Goal: Navigation & Orientation: Understand site structure

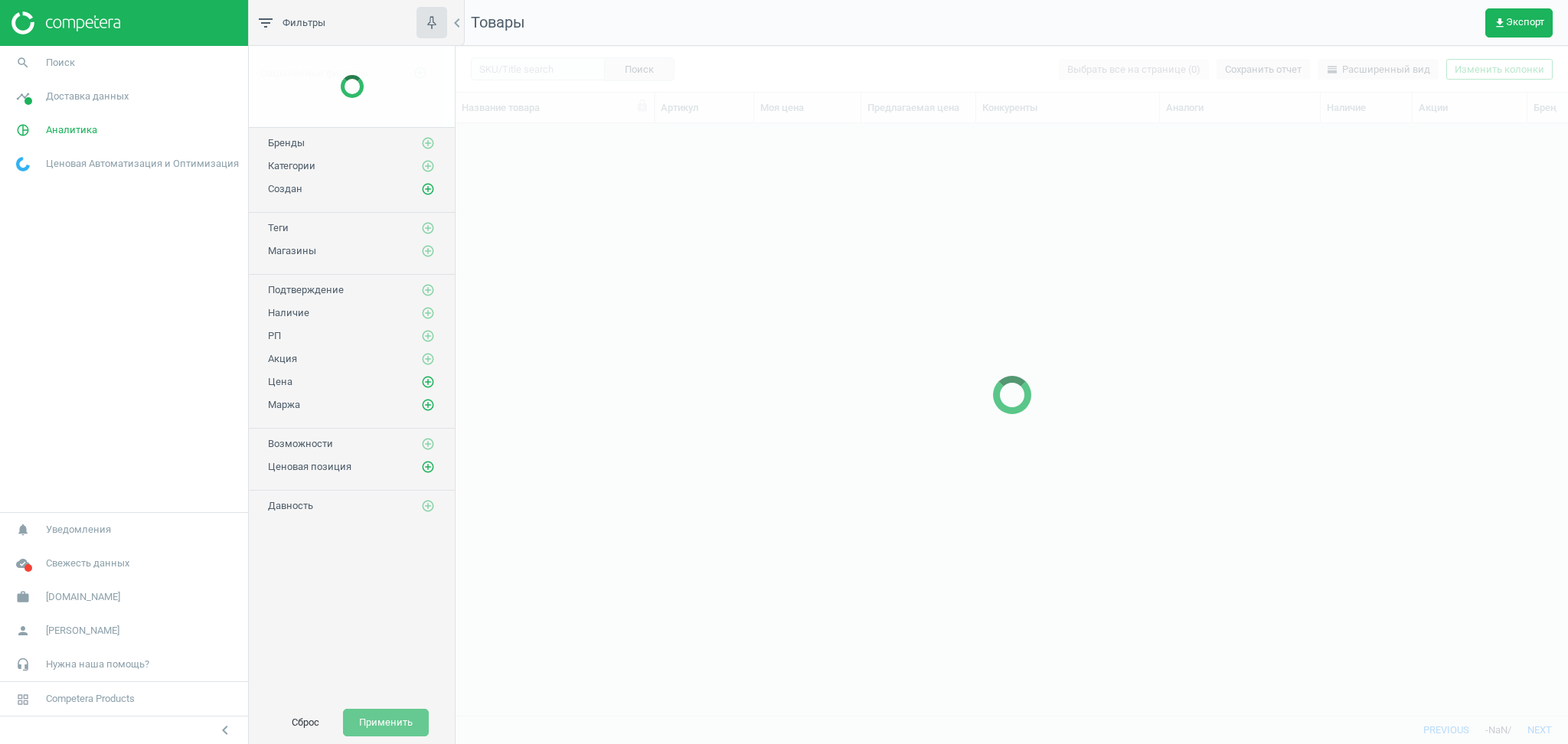
scroll to position [561, 1096]
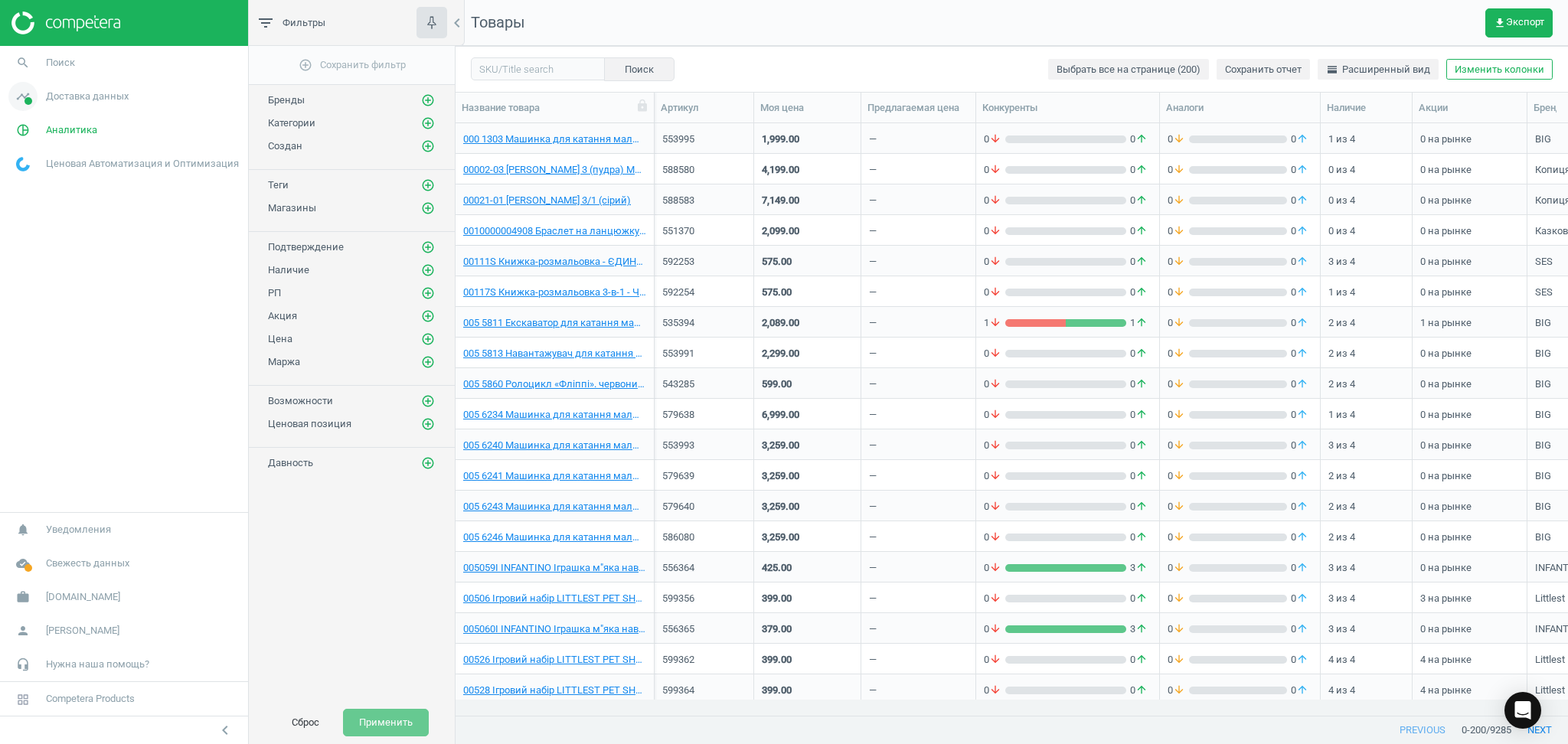
click at [99, 99] on span "Доставка данных" at bounding box center [87, 96] width 83 height 14
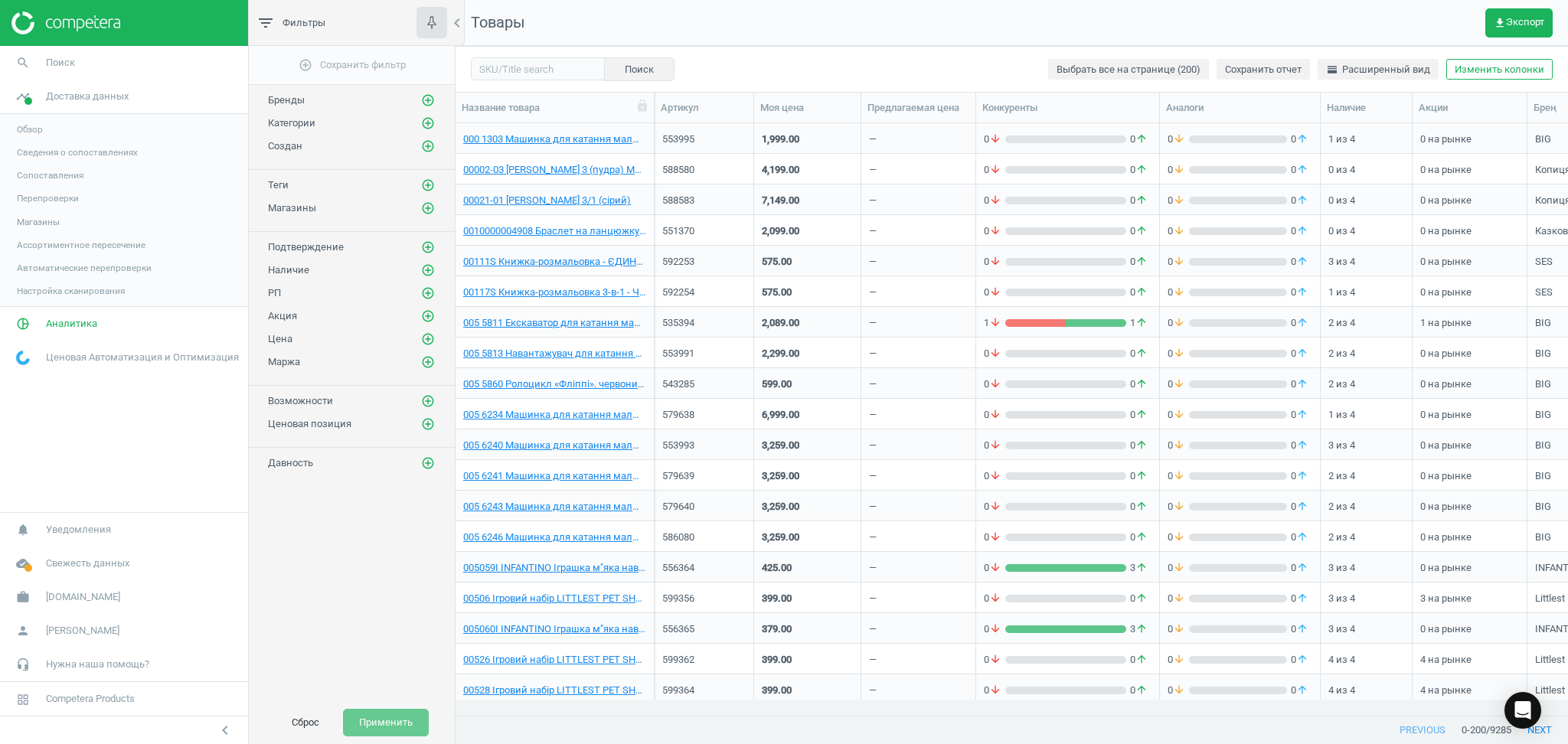
click at [43, 124] on link "Обзор" at bounding box center [124, 129] width 248 height 23
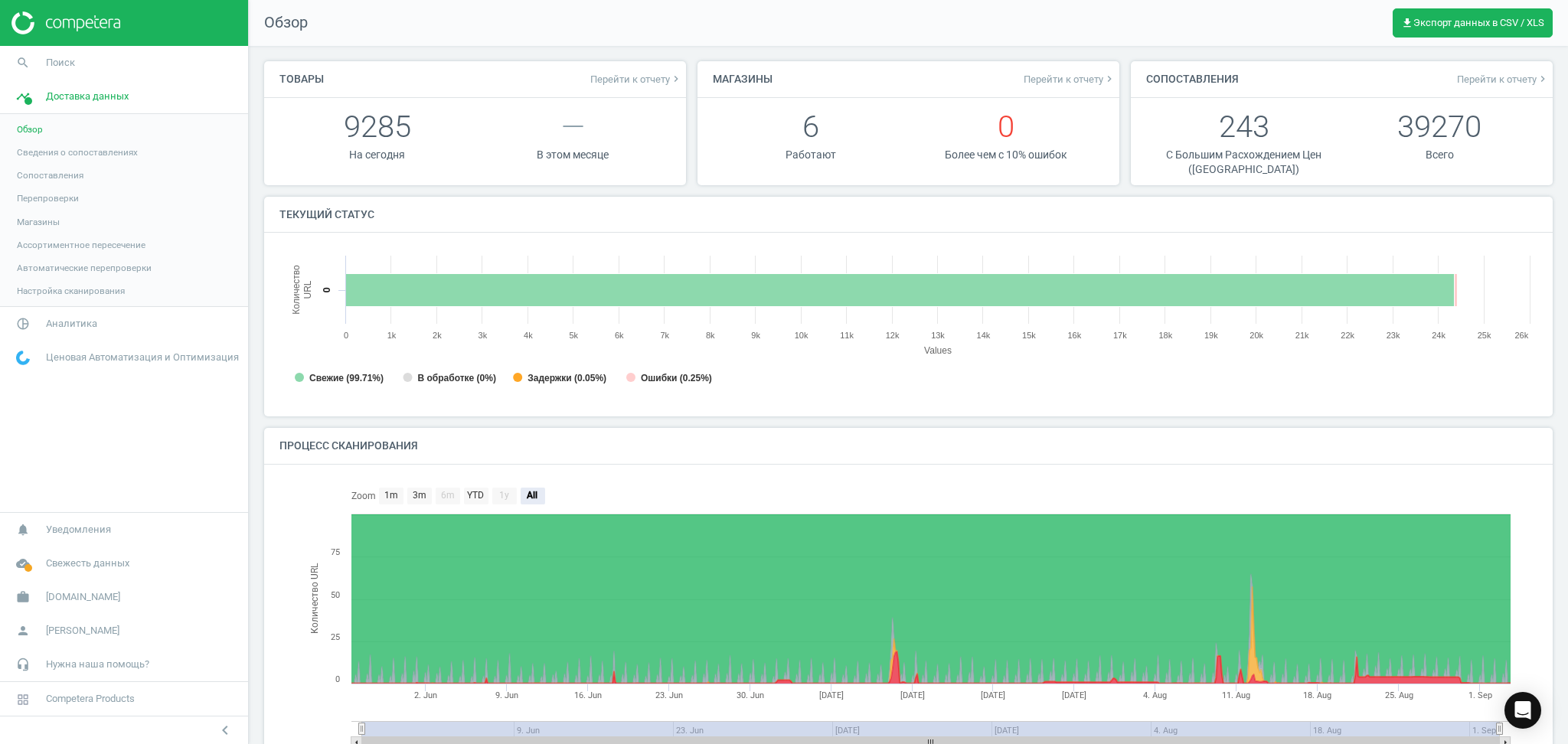
scroll to position [8, 7]
click at [84, 153] on span "Сведения о сопоставлениях" at bounding box center [77, 152] width 121 height 12
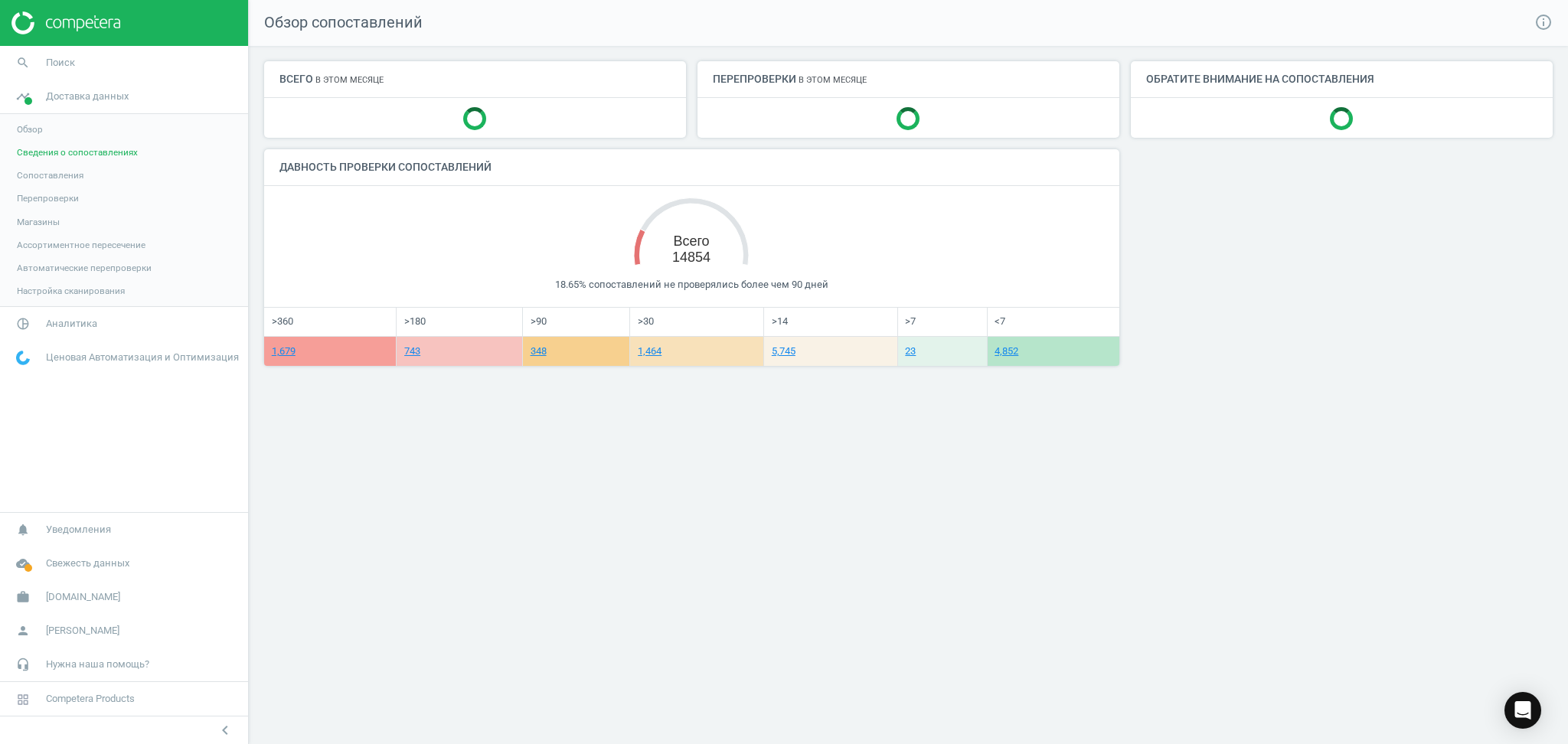
click at [59, 181] on span "Сопоставления" at bounding box center [50, 175] width 67 height 12
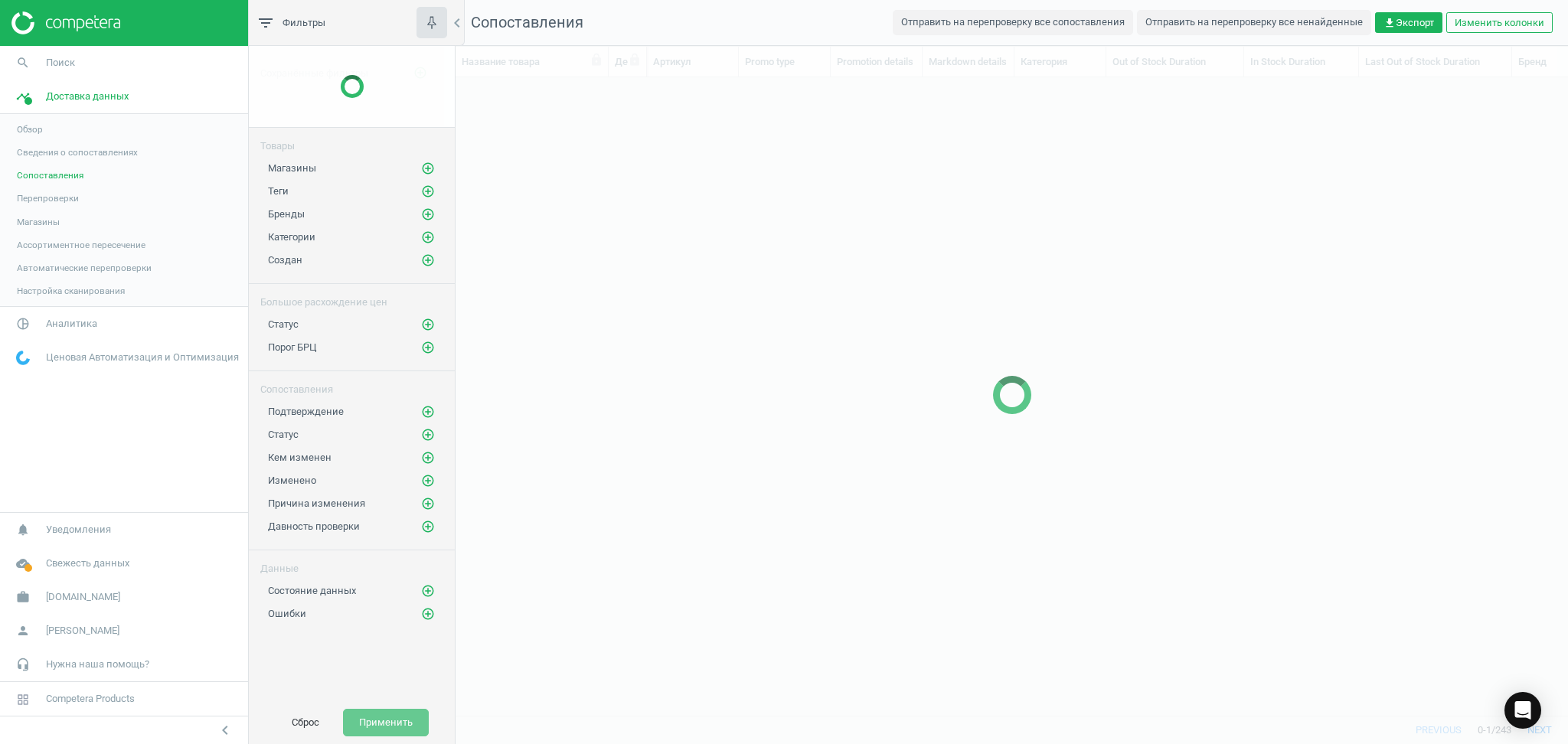
scroll to position [606, 1096]
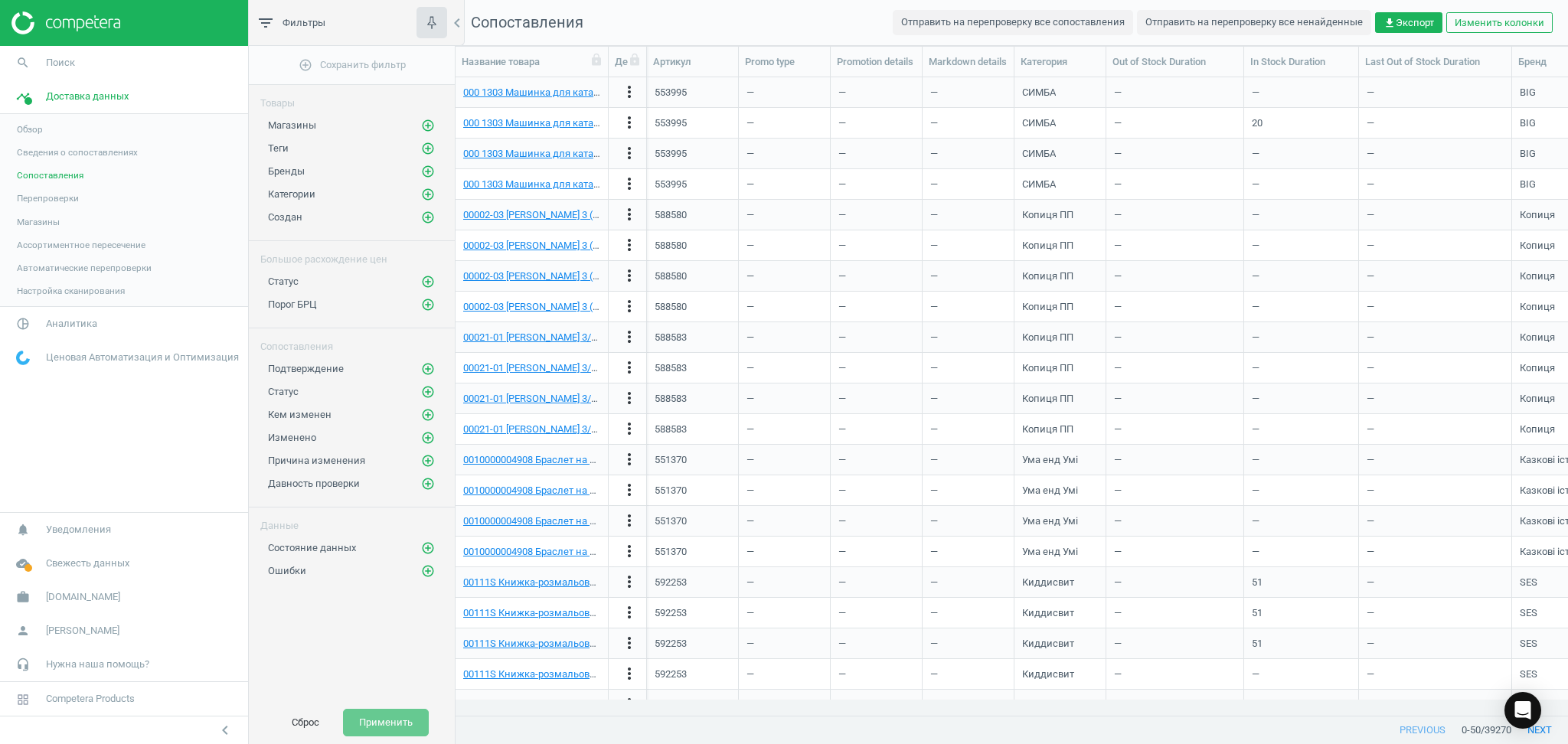
click at [60, 196] on span "Перепроверки" at bounding box center [47, 198] width 62 height 12
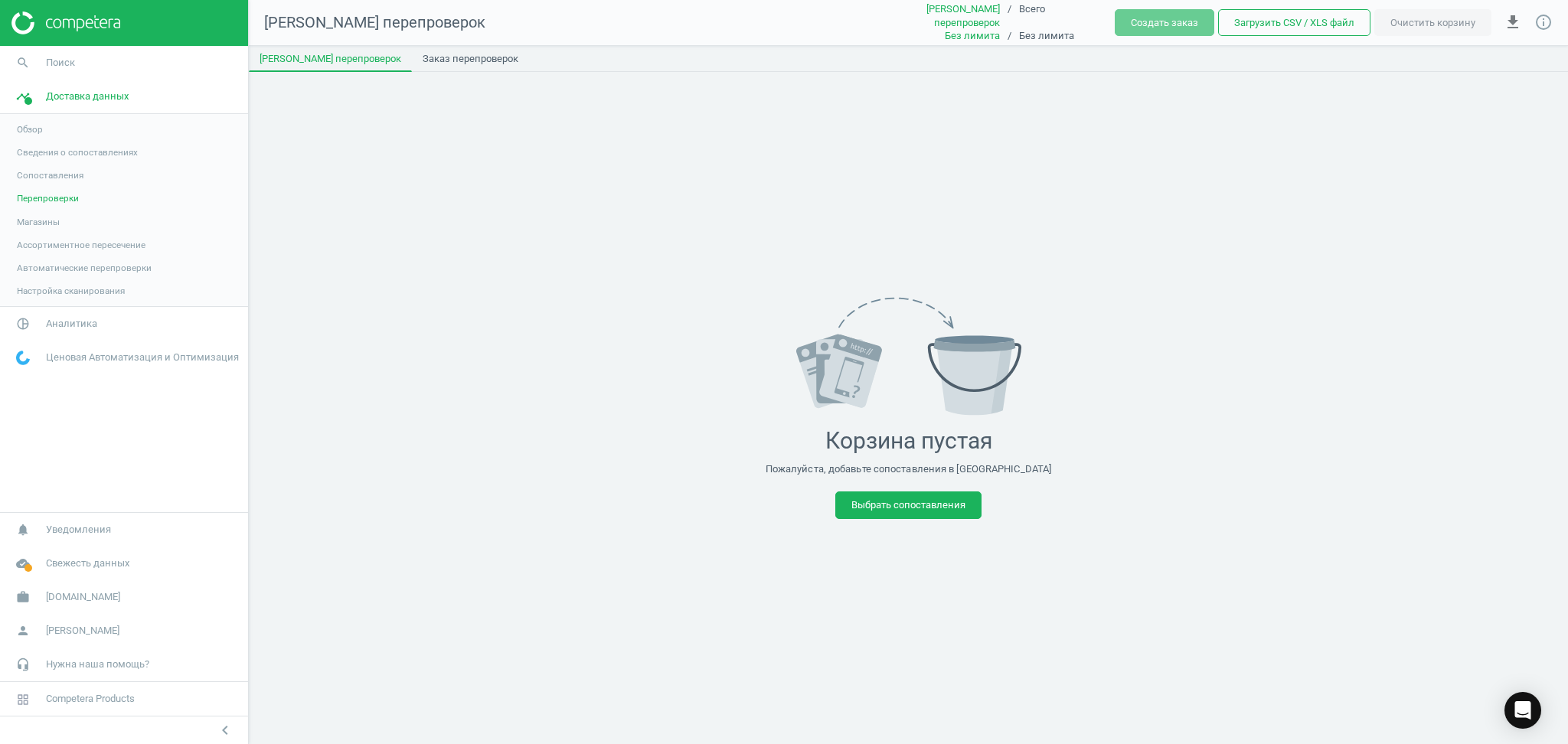
click at [56, 219] on span "Магазины" at bounding box center [38, 221] width 43 height 12
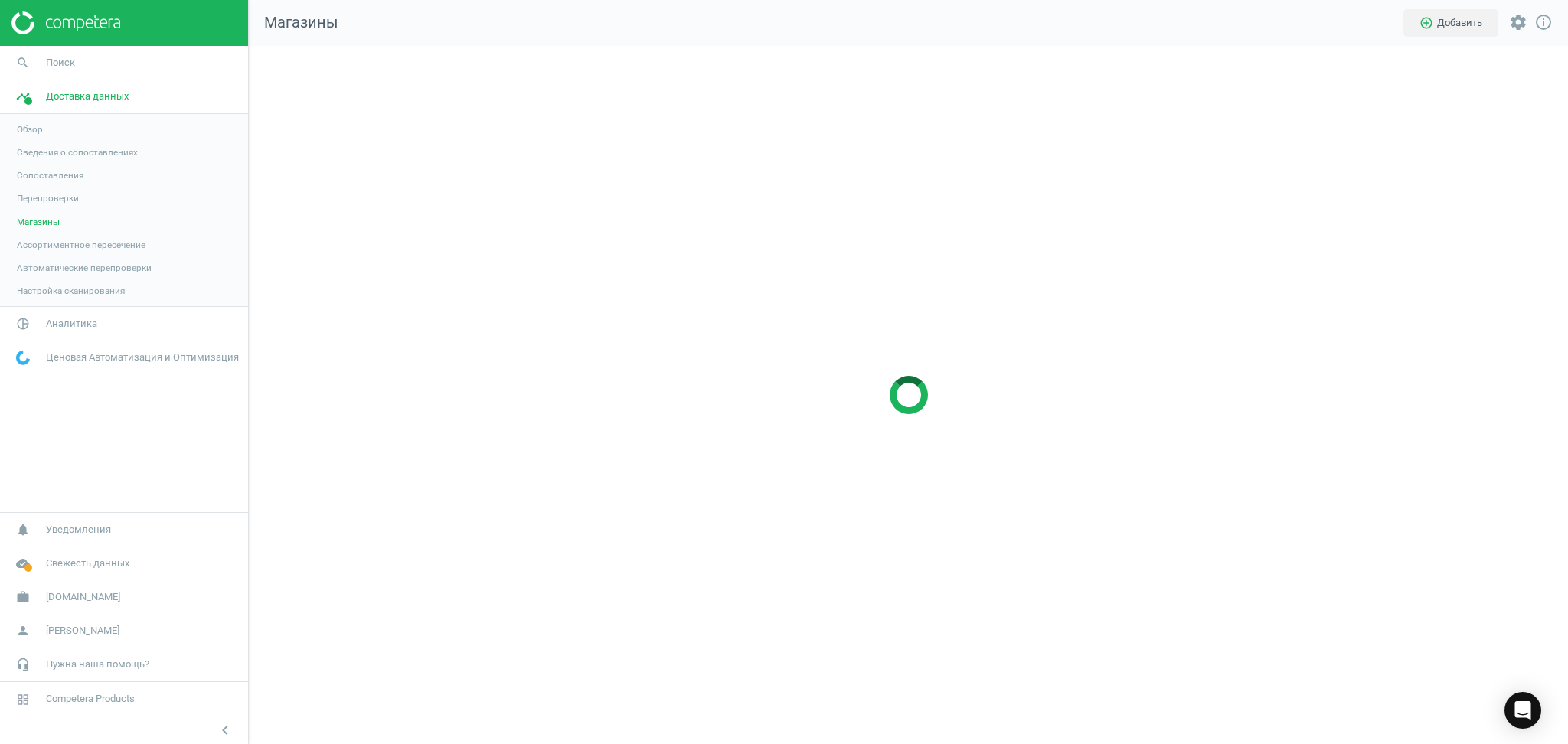
scroll to position [730, 1351]
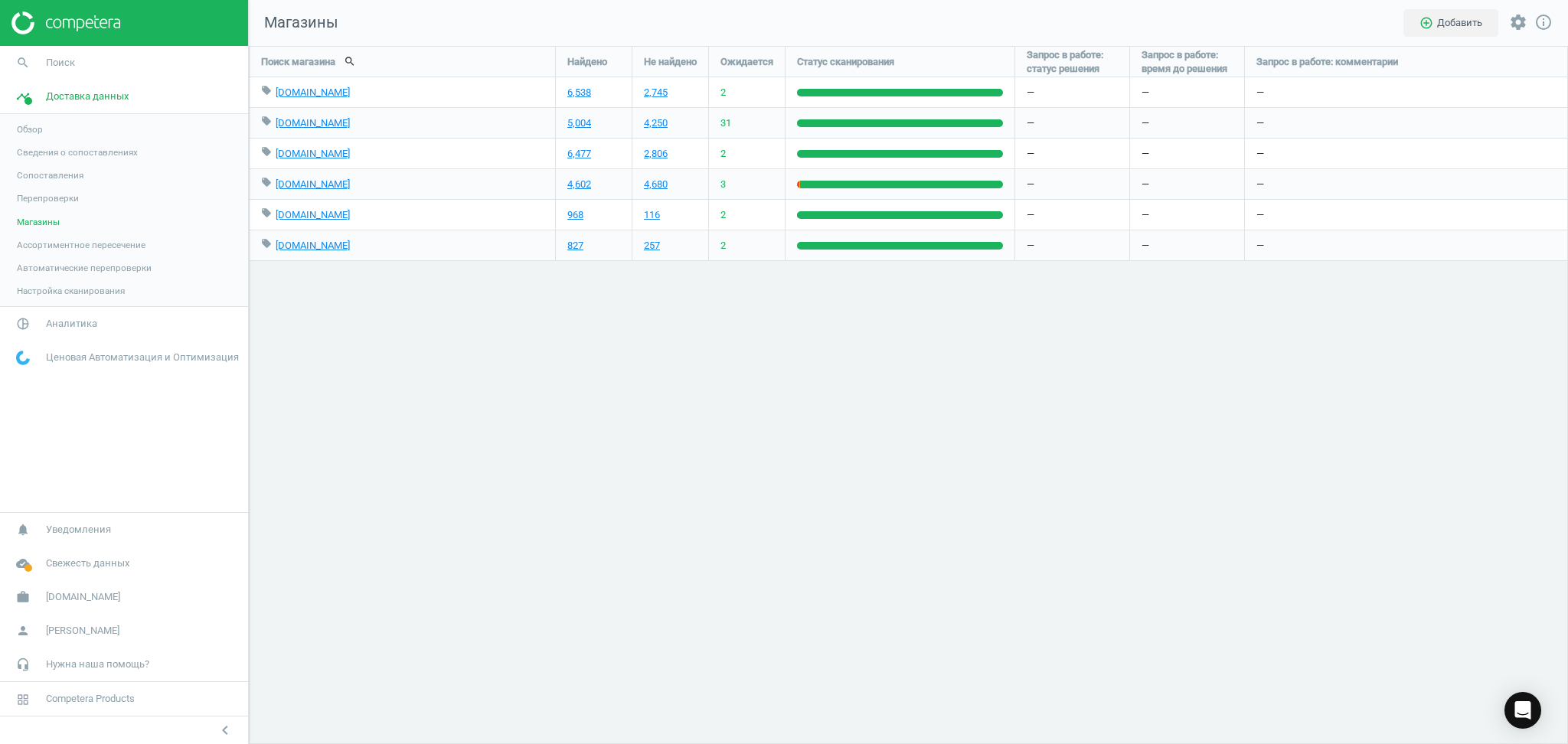
click at [60, 240] on span "Ассортиментное пересечение" at bounding box center [81, 245] width 129 height 12
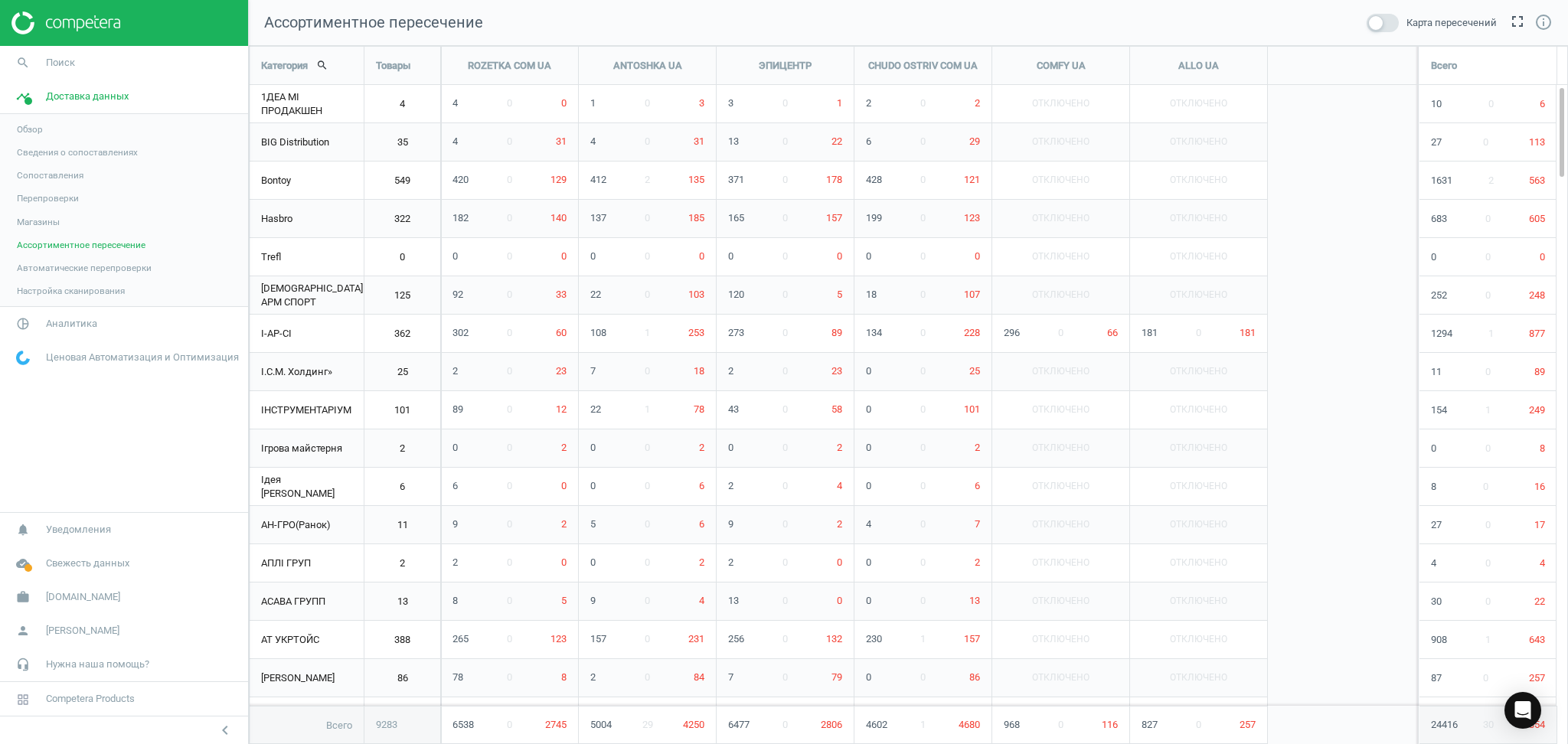
scroll to position [730, 1351]
click at [53, 265] on span "Автоматические перепроверки" at bounding box center [84, 268] width 135 height 12
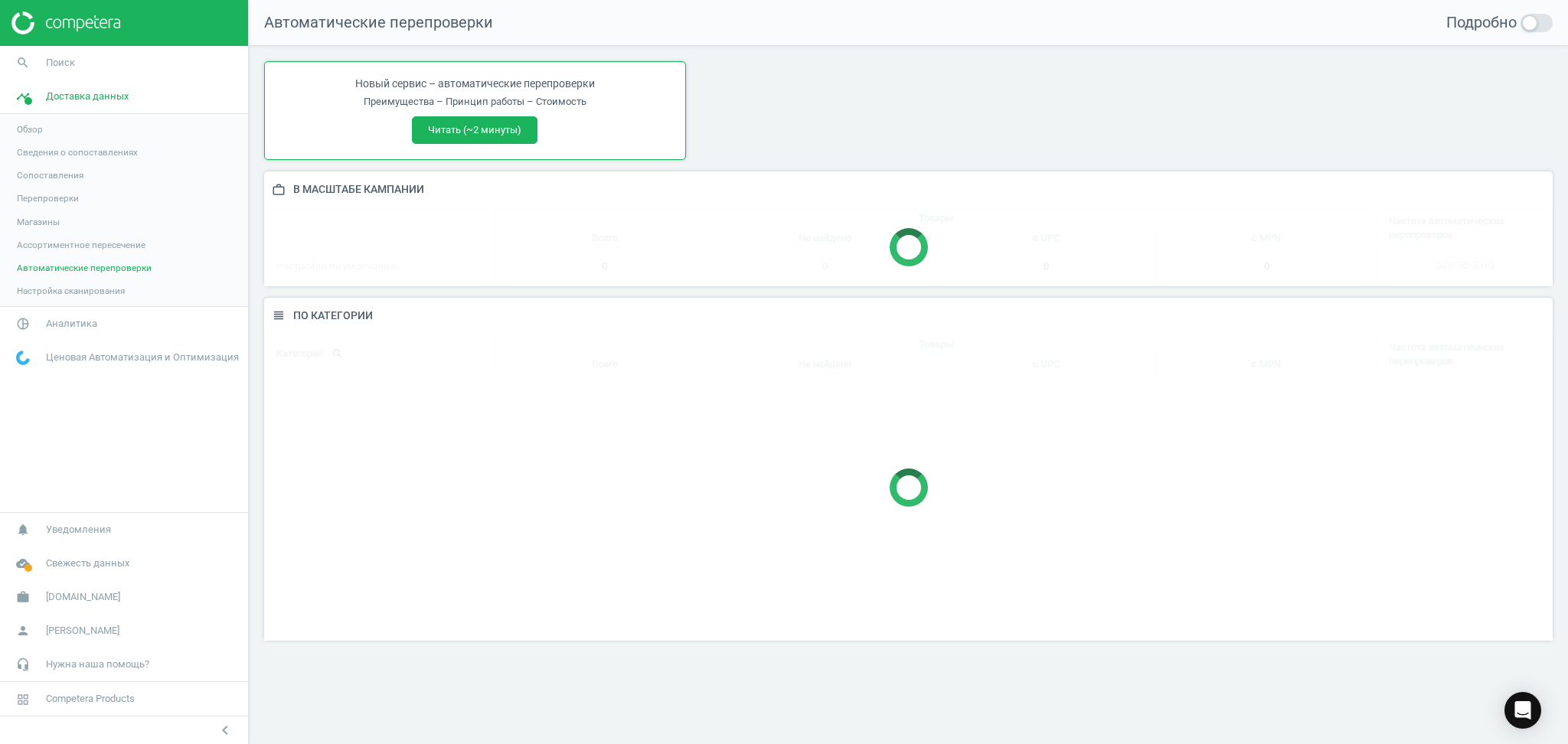
scroll to position [375, 1320]
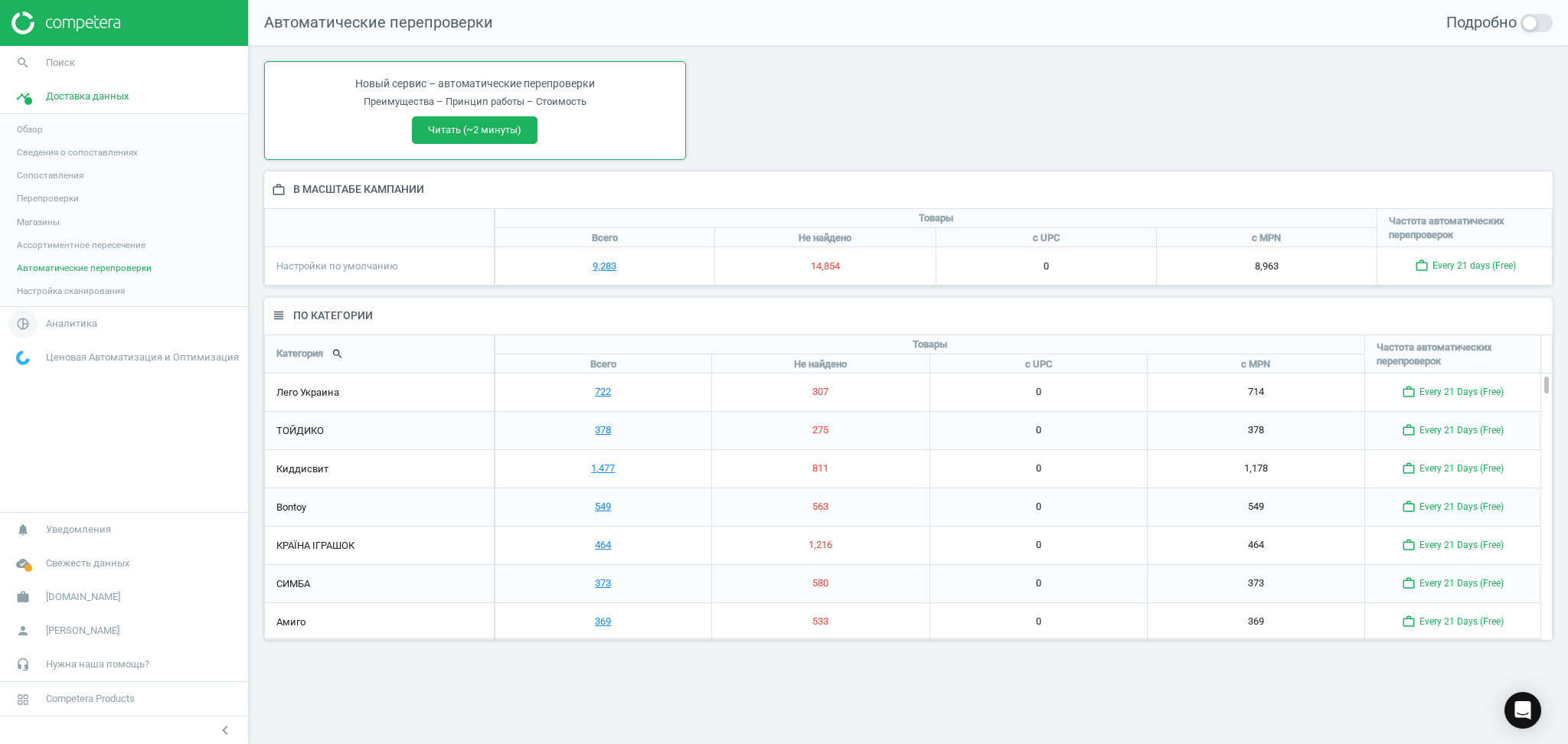
click at [61, 323] on span "Аналитика" at bounding box center [72, 323] width 51 height 14
click at [31, 162] on span "Обзор" at bounding box center [30, 162] width 26 height 12
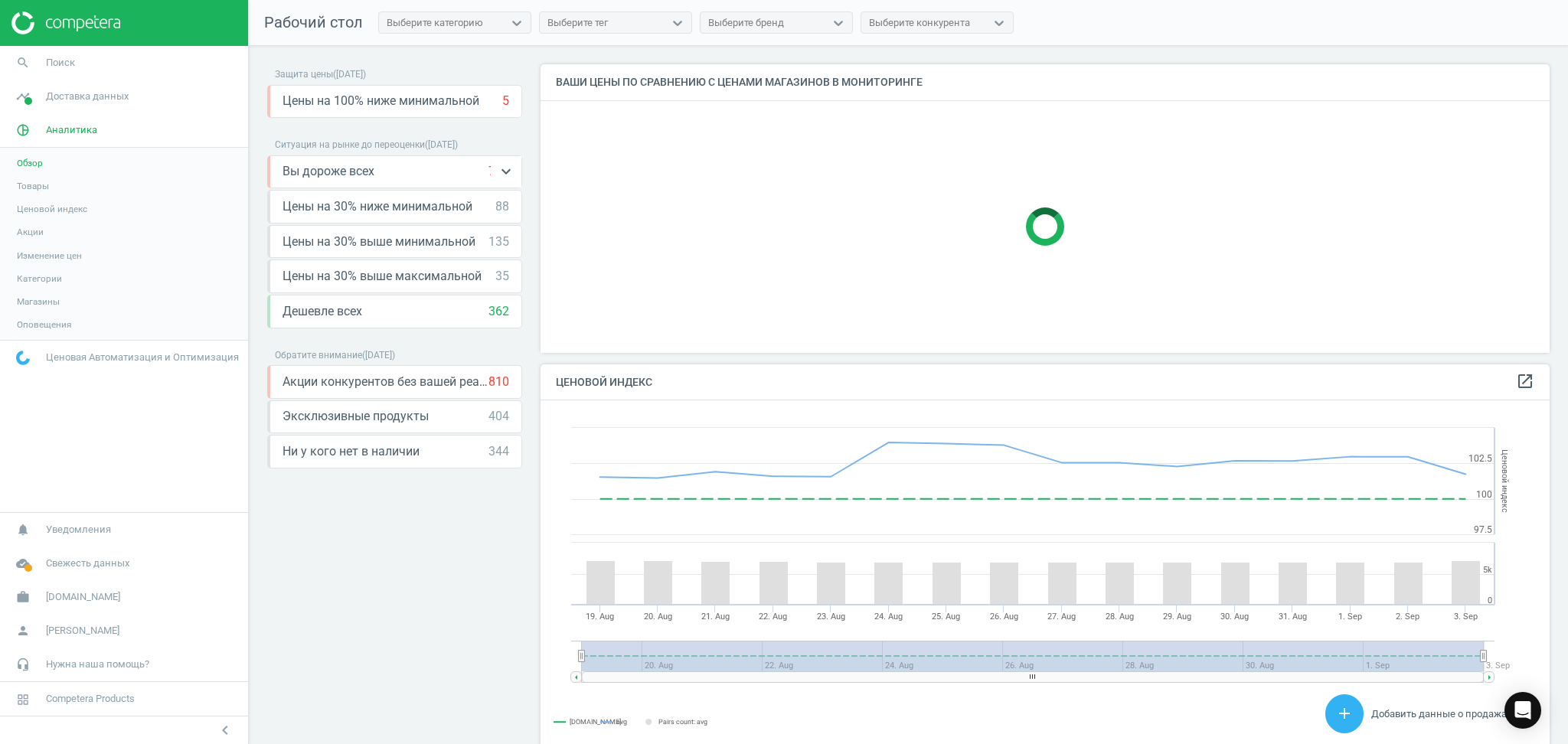
scroll to position [383, 1024]
